Goal: Task Accomplishment & Management: Use online tool/utility

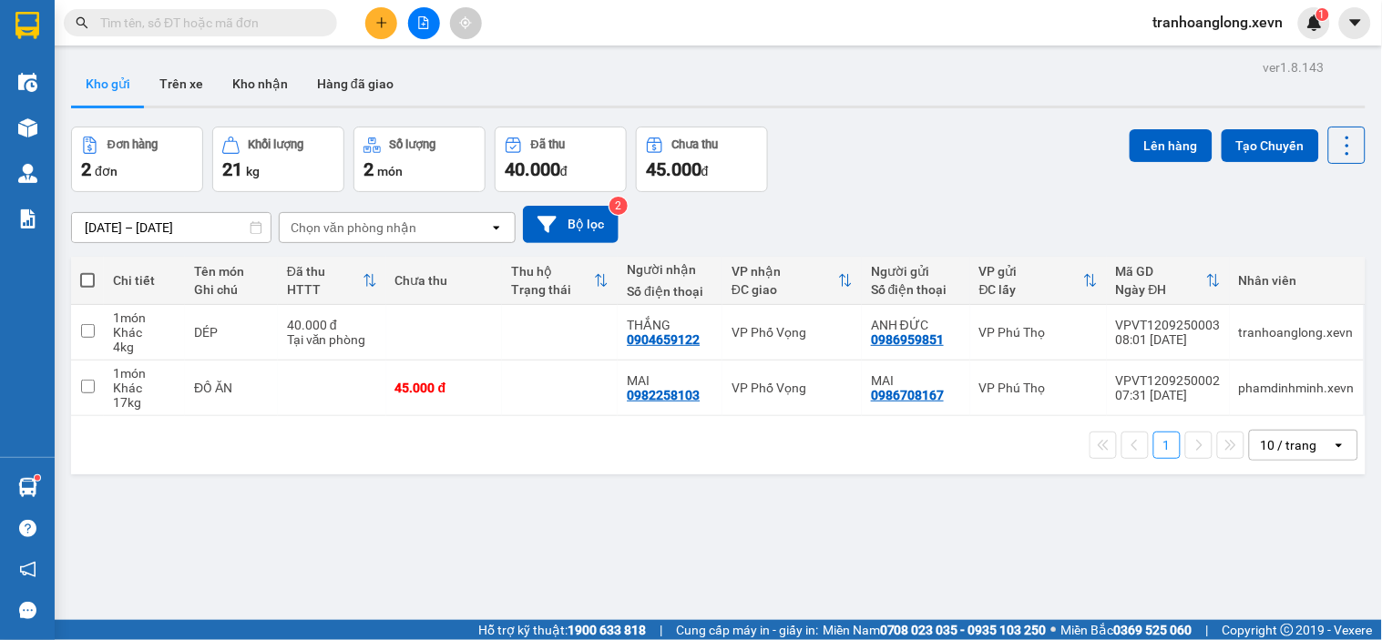
click at [305, 29] on span at bounding box center [200, 22] width 273 height 27
click at [305, 29] on input "text" at bounding box center [207, 23] width 215 height 20
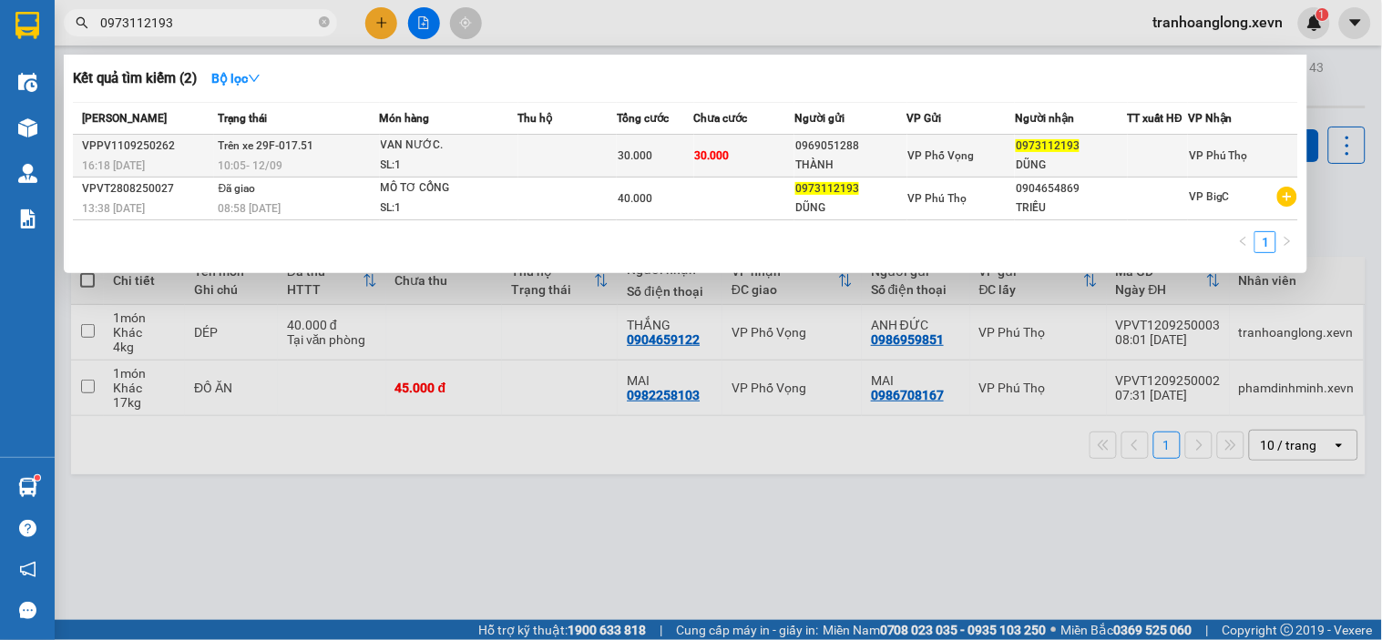
type input "0973112193"
click at [467, 157] on div "SL: 1" at bounding box center [449, 166] width 137 height 20
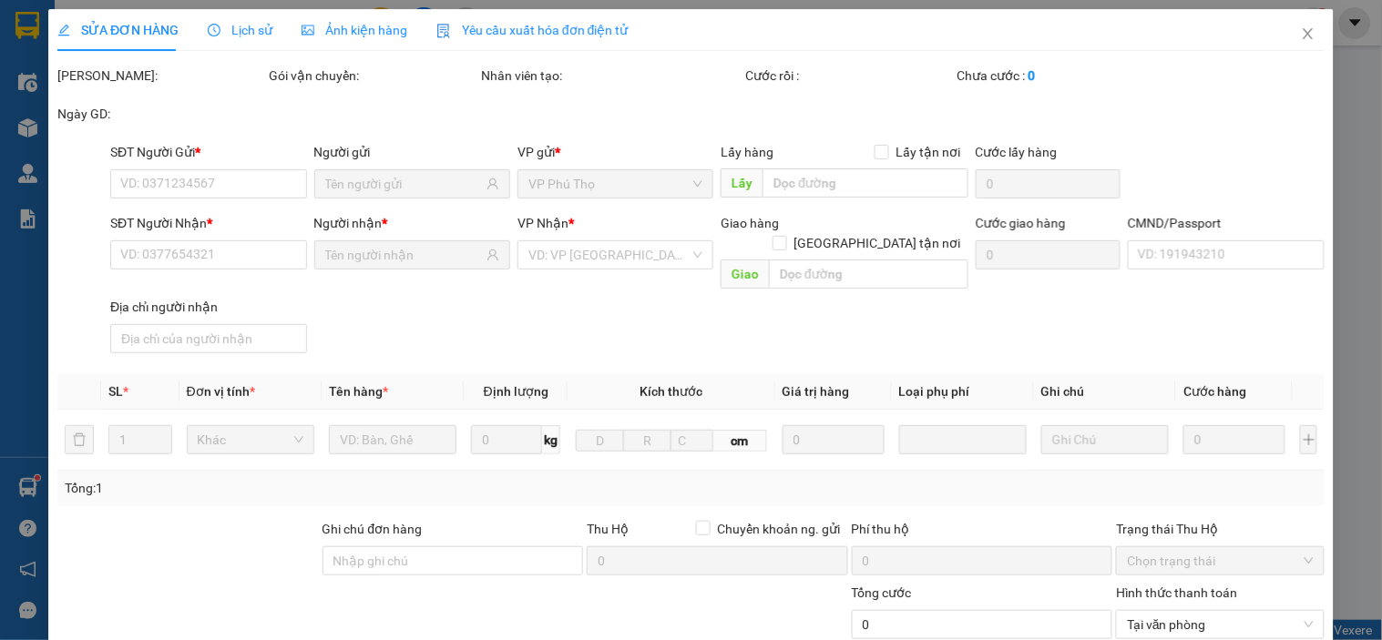
type input "0969051288"
type input "THÀNH"
type input "0973112193"
type input "DŨNG"
type input "30.000"
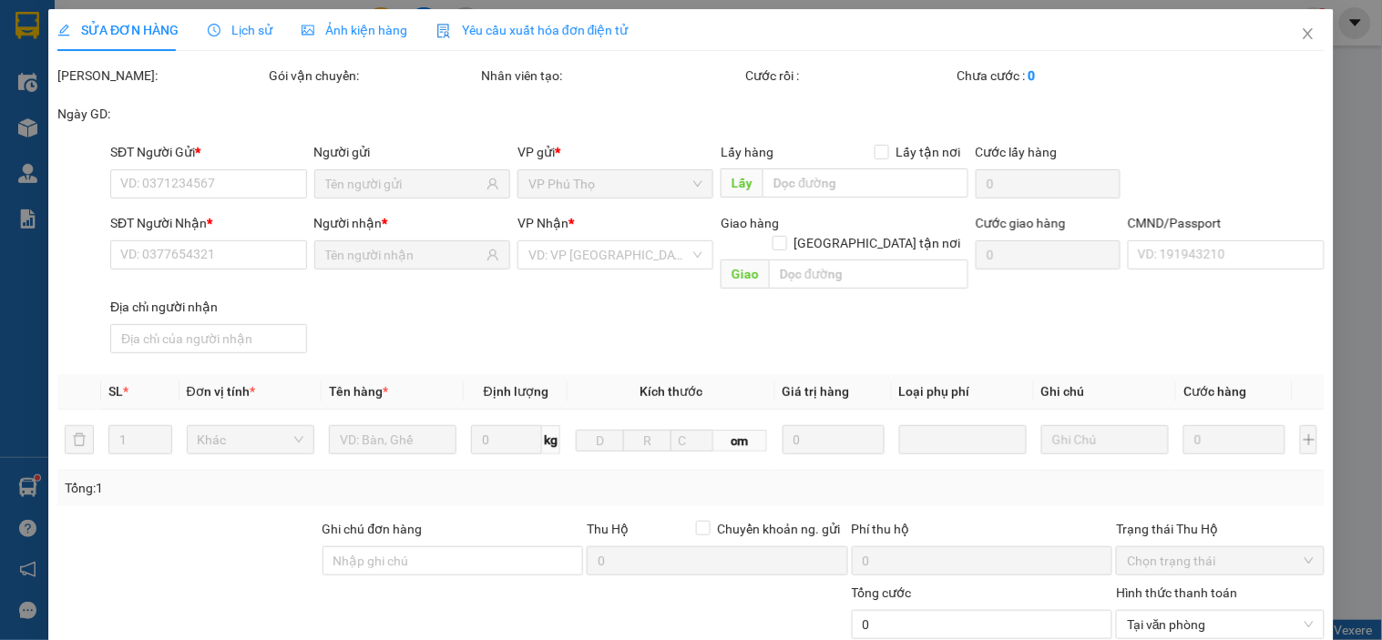
type input "30.000"
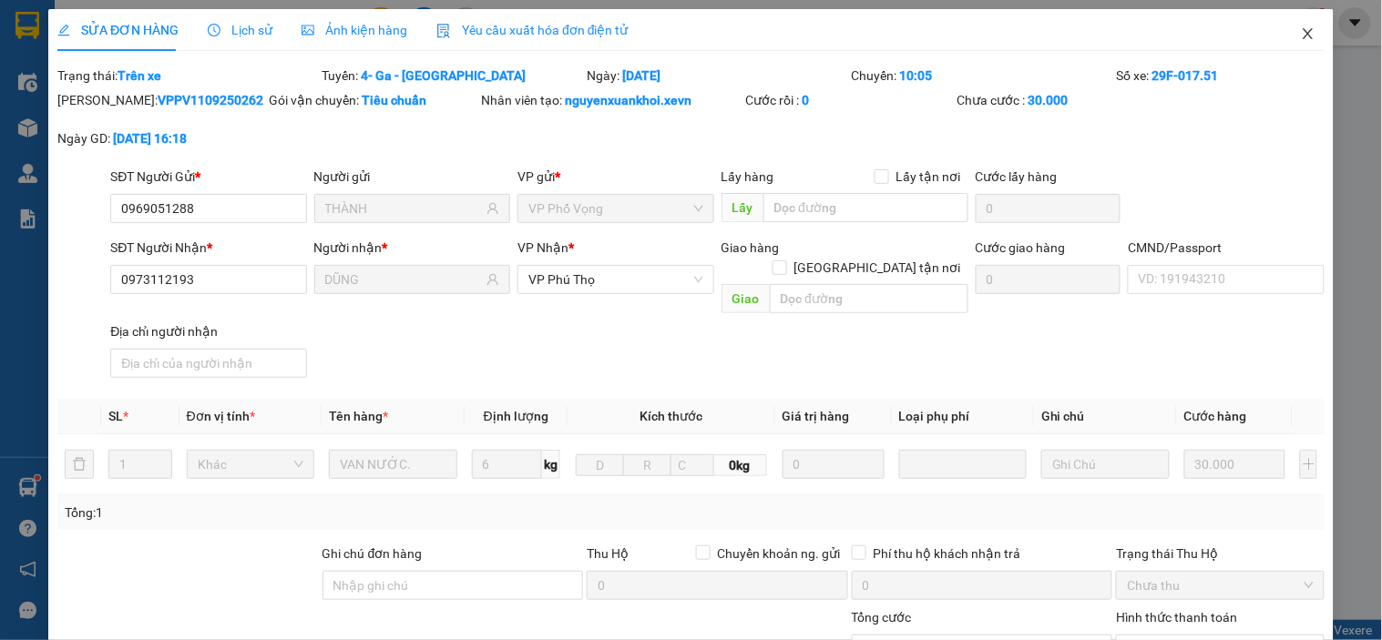
click at [1294, 24] on span "Close" at bounding box center [1307, 34] width 51 height 51
